Goal: Complete application form

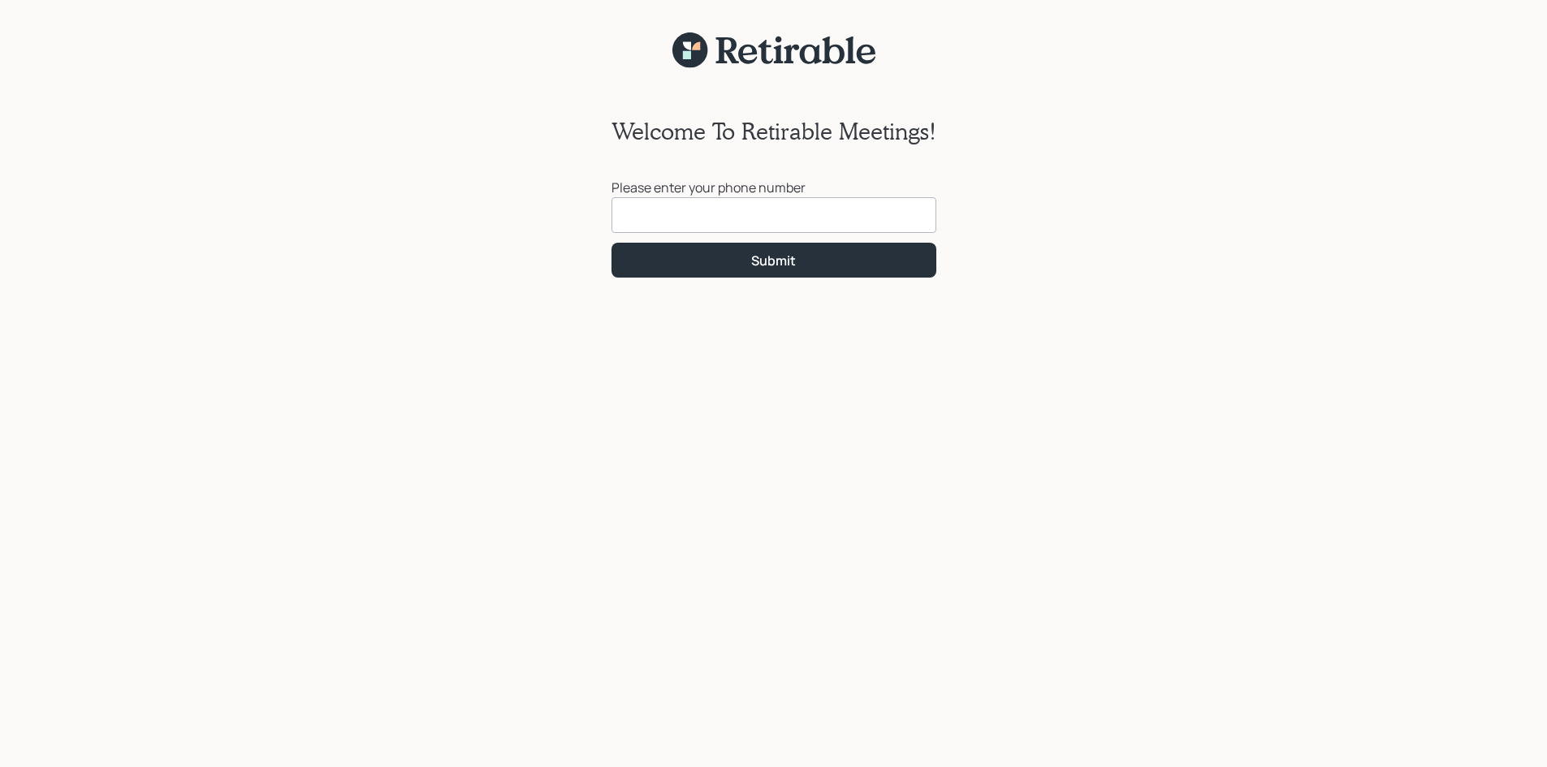
click at [650, 214] on input at bounding box center [773, 215] width 325 height 36
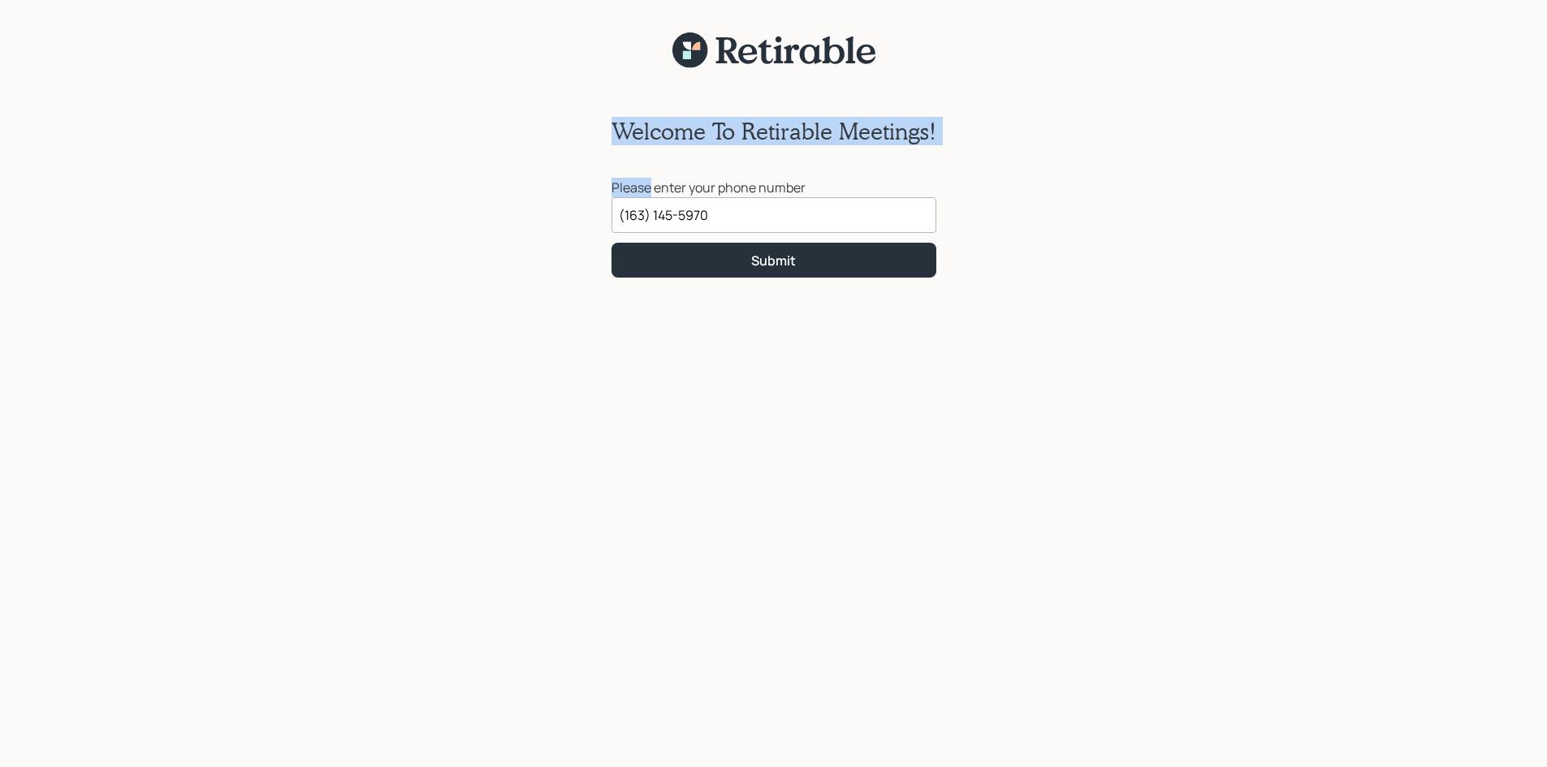
drag, startPoint x: 630, startPoint y: 150, endPoint x: 655, endPoint y: 178, distance: 37.4
click at [605, 132] on div "Welcome To Retirable Meetings! Please enter your phone number [PHONE_NUMBER] Su…" at bounding box center [773, 181] width 357 height 225
click at [668, 212] on input "(163) 145-5970" at bounding box center [773, 215] width 325 height 36
click at [721, 215] on input "(163) 145-5970" at bounding box center [773, 215] width 325 height 36
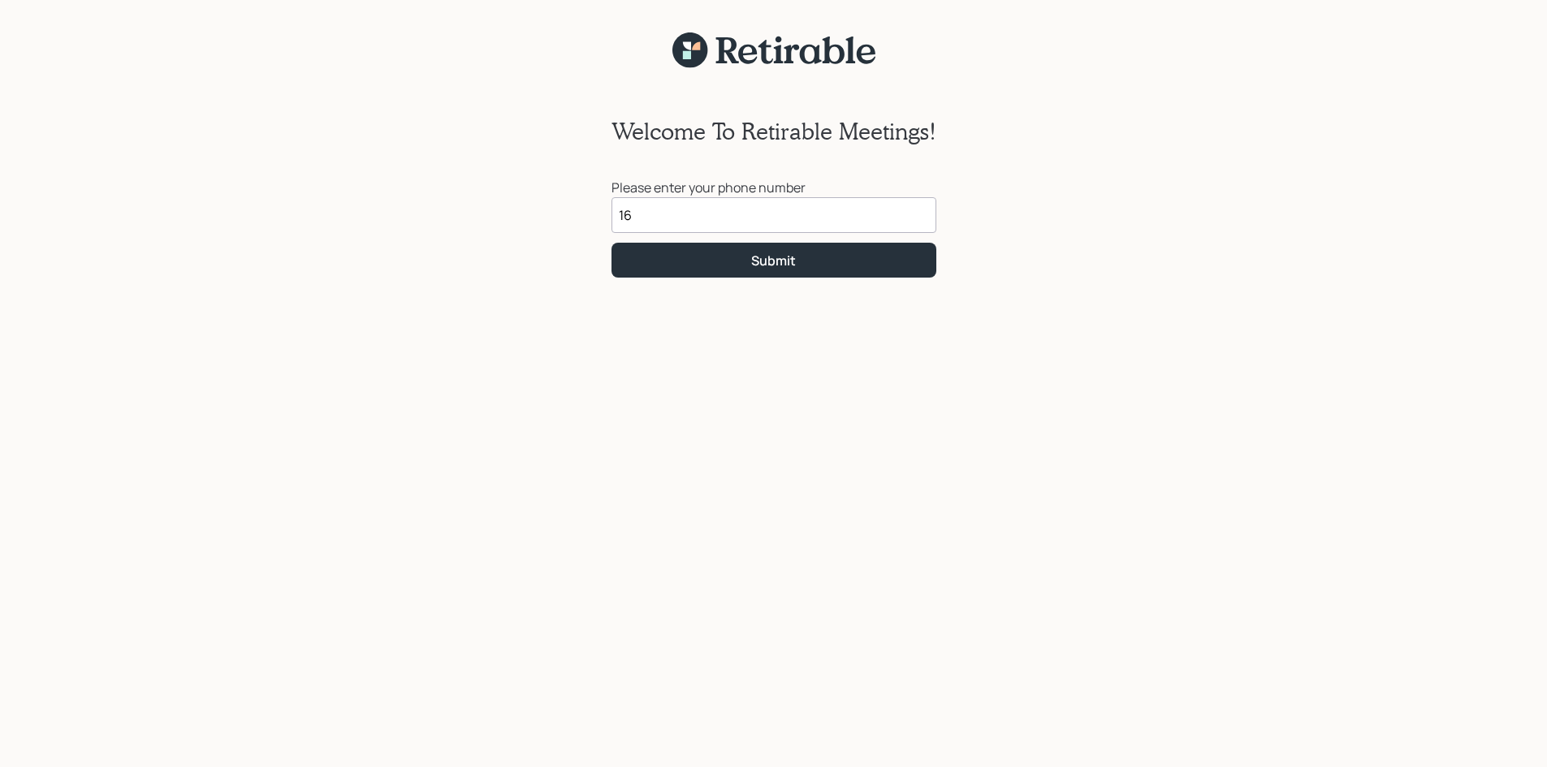
type input "1"
